Goal: Task Accomplishment & Management: Manage account settings

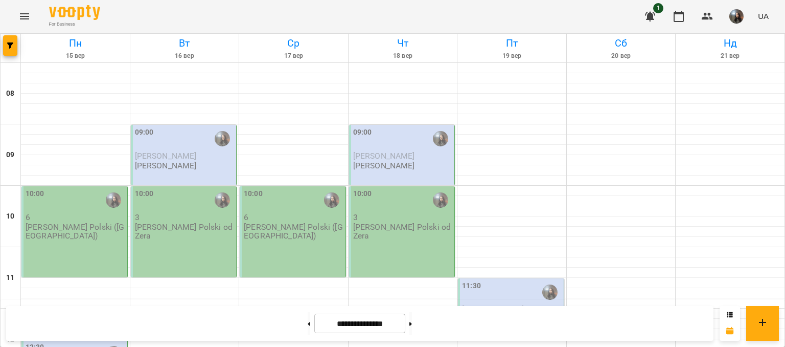
click at [94, 224] on p "[PERSON_NAME] Polski ([GEOGRAPHIC_DATA])" at bounding box center [76, 231] width 100 height 18
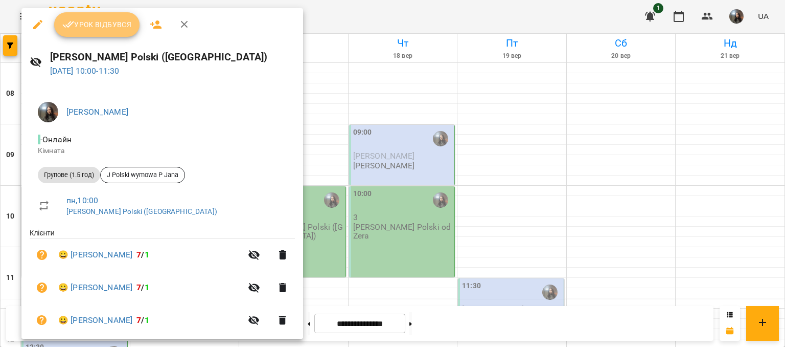
click at [106, 33] on button "Урок відбувся" at bounding box center [97, 24] width 86 height 25
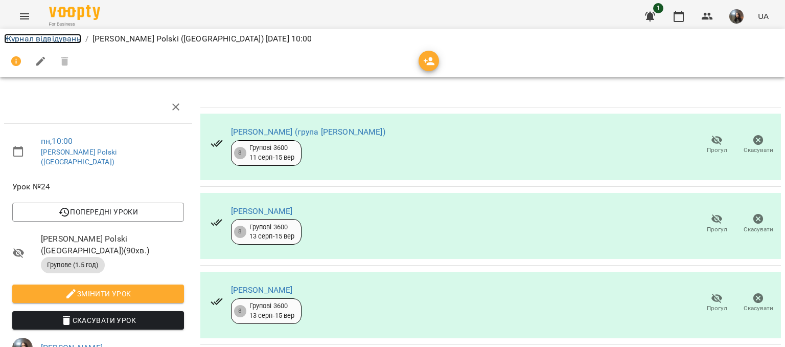
click at [32, 39] on link "Журнал відвідувань" at bounding box center [42, 39] width 77 height 10
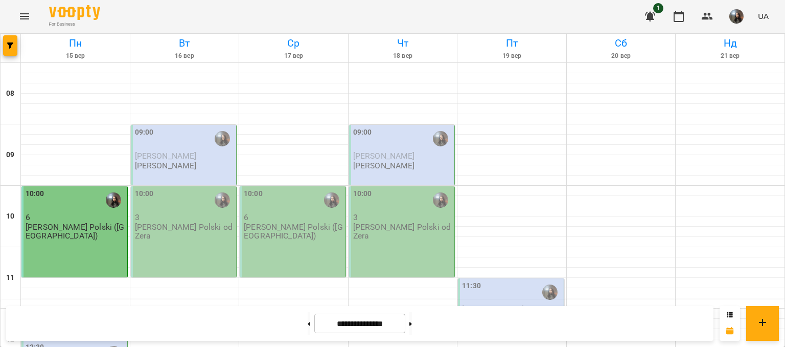
scroll to position [307, 0]
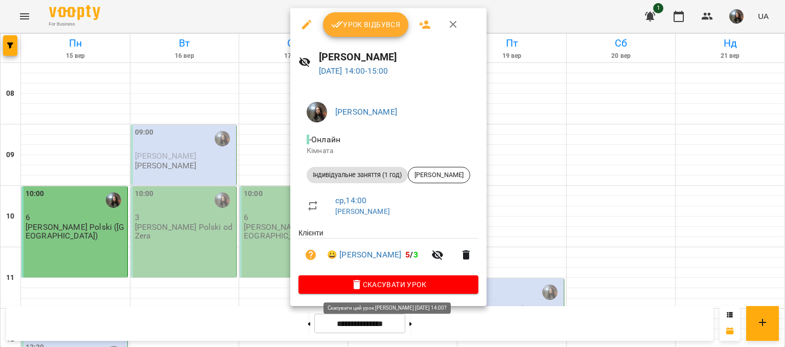
click at [377, 285] on span "Скасувати Урок" at bounding box center [389, 284] width 164 height 12
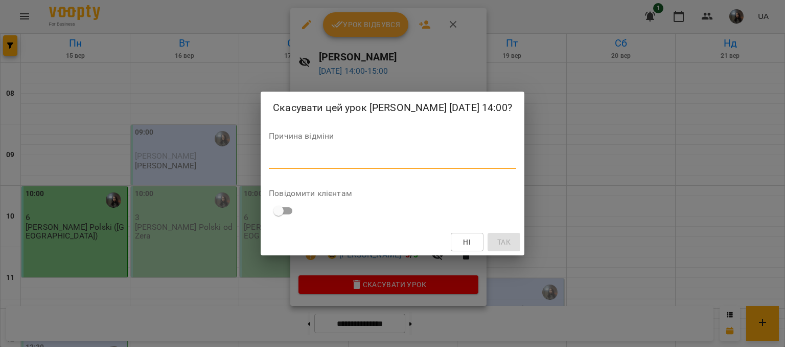
click at [351, 164] on textarea at bounding box center [392, 160] width 247 height 10
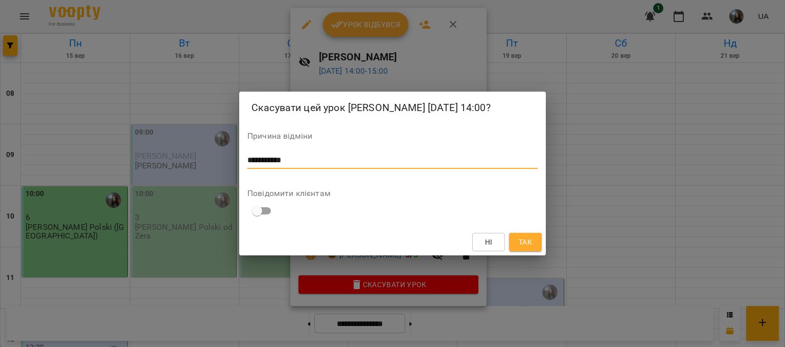
type textarea "**********"
click at [539, 251] on button "Так" at bounding box center [525, 242] width 33 height 18
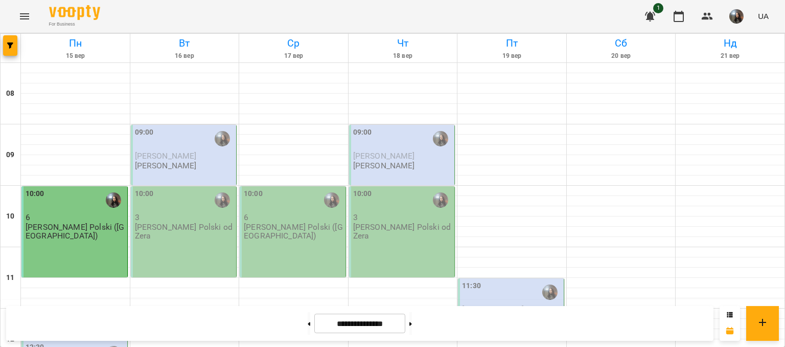
scroll to position [51, 0]
click at [511, 280] on div "11:30" at bounding box center [512, 292] width 100 height 24
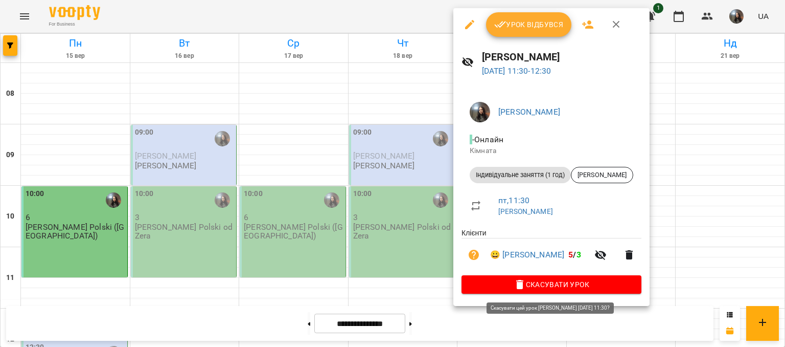
click at [520, 280] on span "Скасувати Урок" at bounding box center [552, 284] width 164 height 12
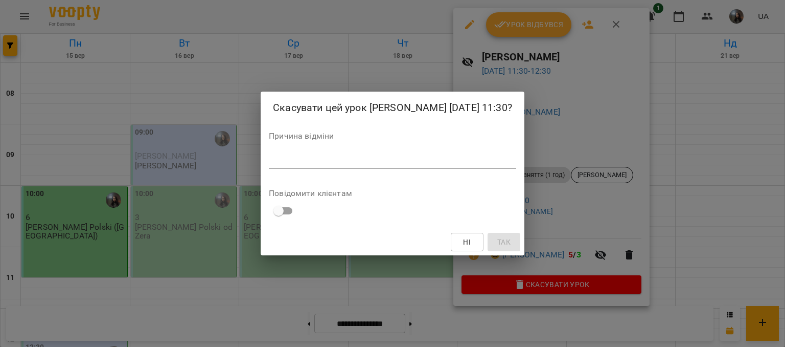
click at [285, 165] on textarea at bounding box center [392, 160] width 247 height 10
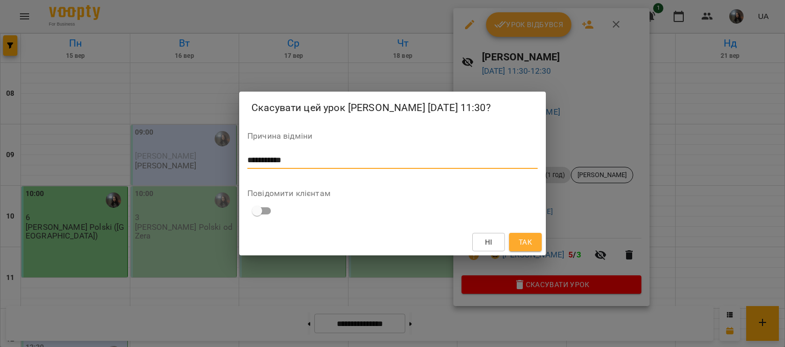
type textarea "**********"
click at [521, 242] on button "Так" at bounding box center [525, 242] width 33 height 18
